Goal: Task Accomplishment & Management: Use online tool/utility

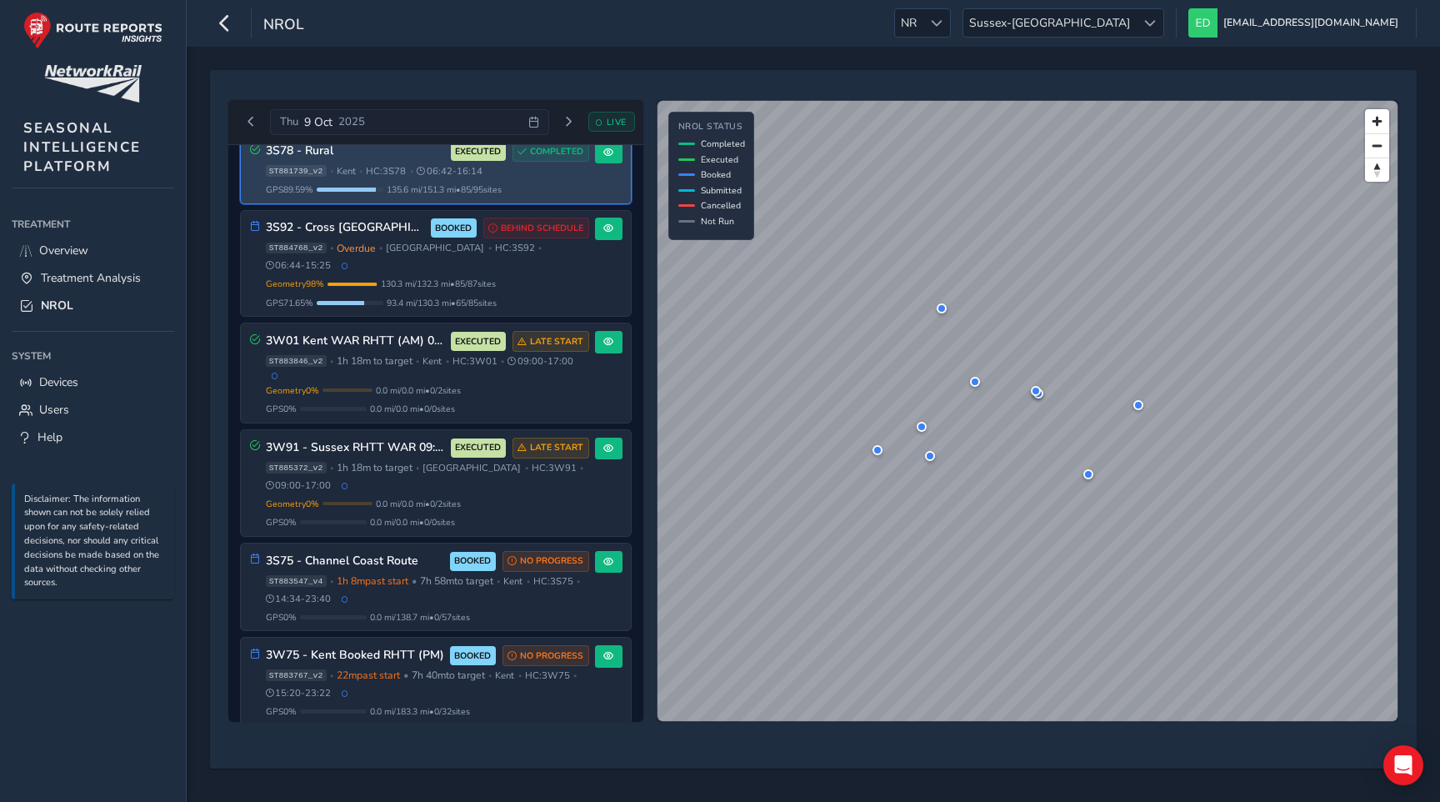
scroll to position [812, 0]
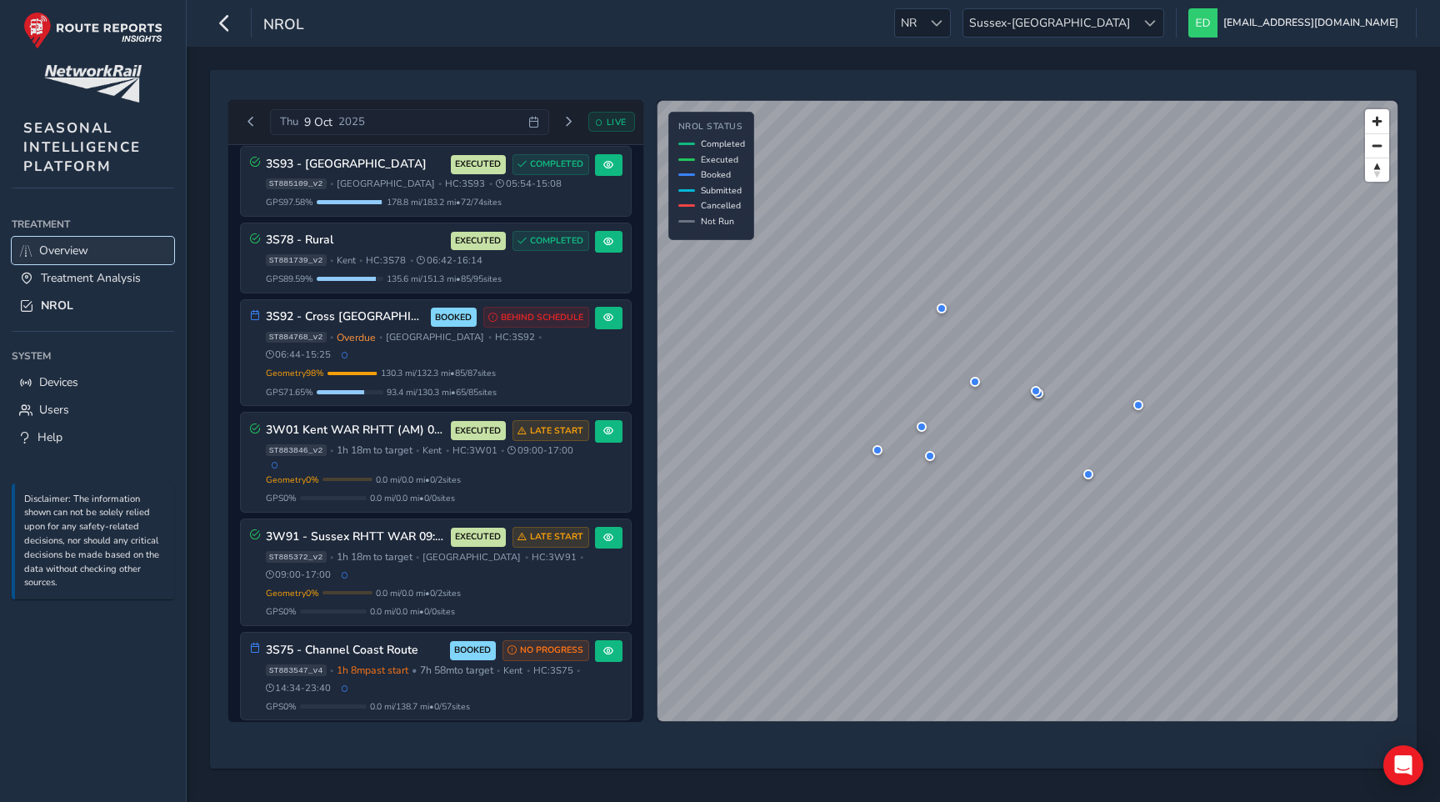
click at [62, 258] on link "Overview" at bounding box center [93, 250] width 162 height 27
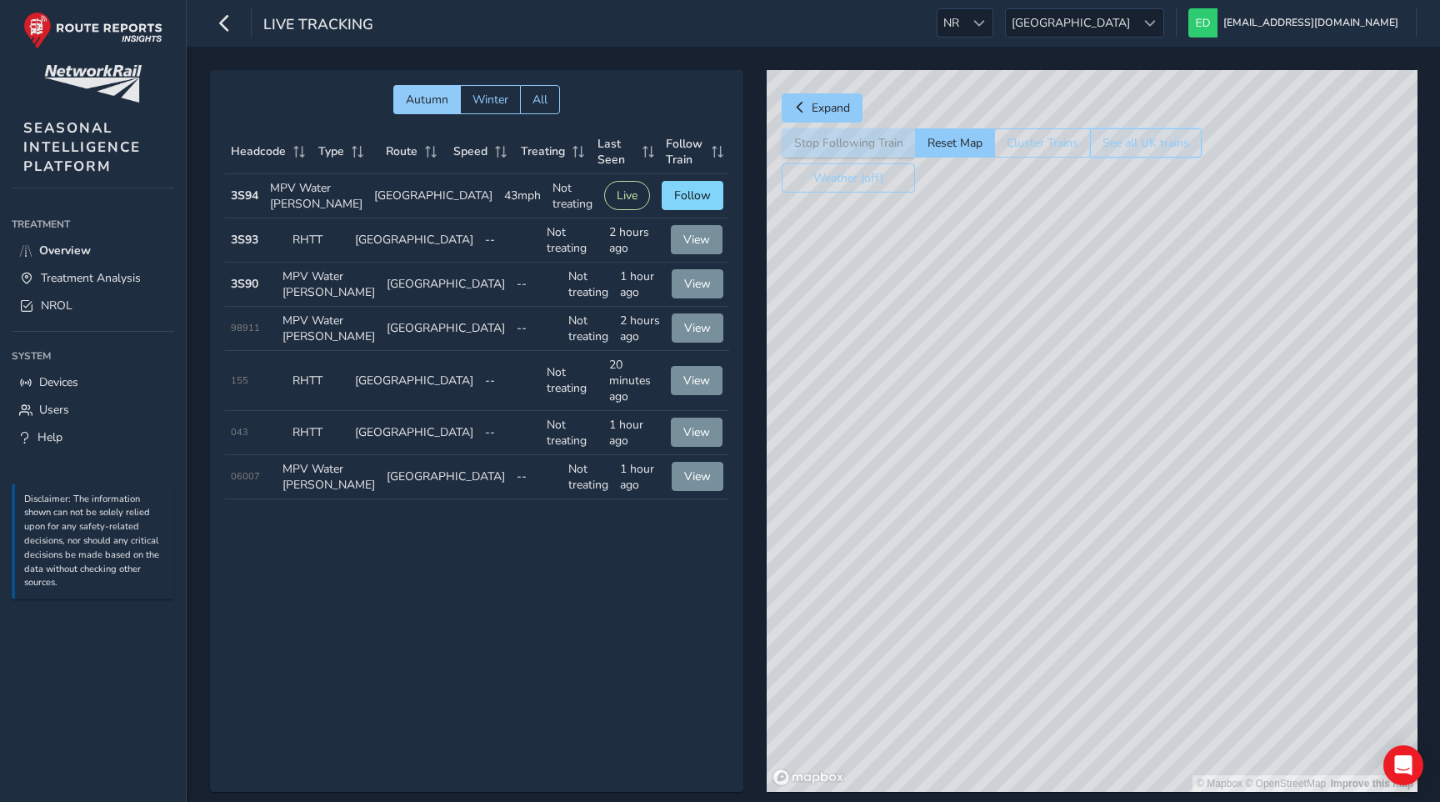
click at [1166, 142] on button "See all UK trains" at bounding box center [1146, 142] width 112 height 29
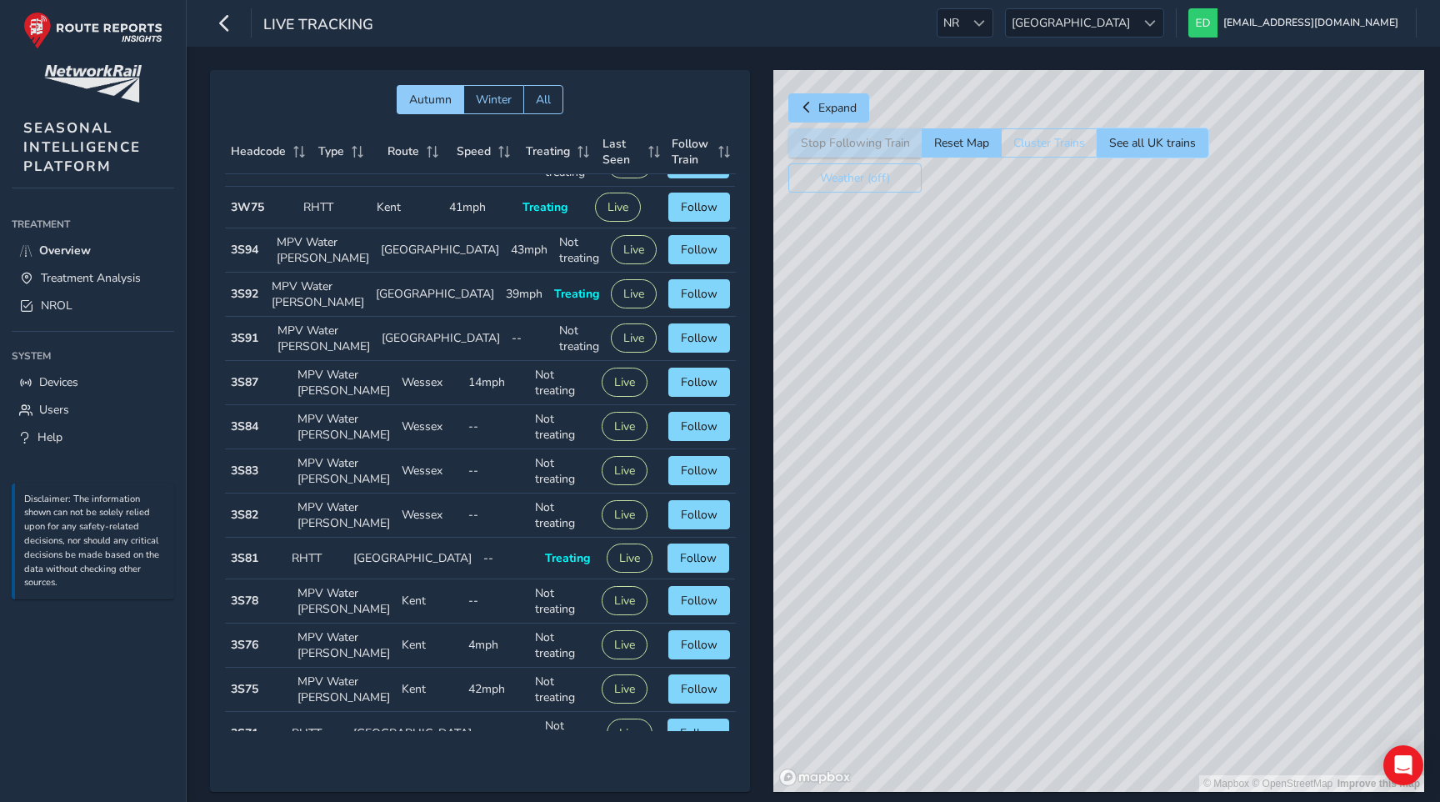
scroll to position [186, 0]
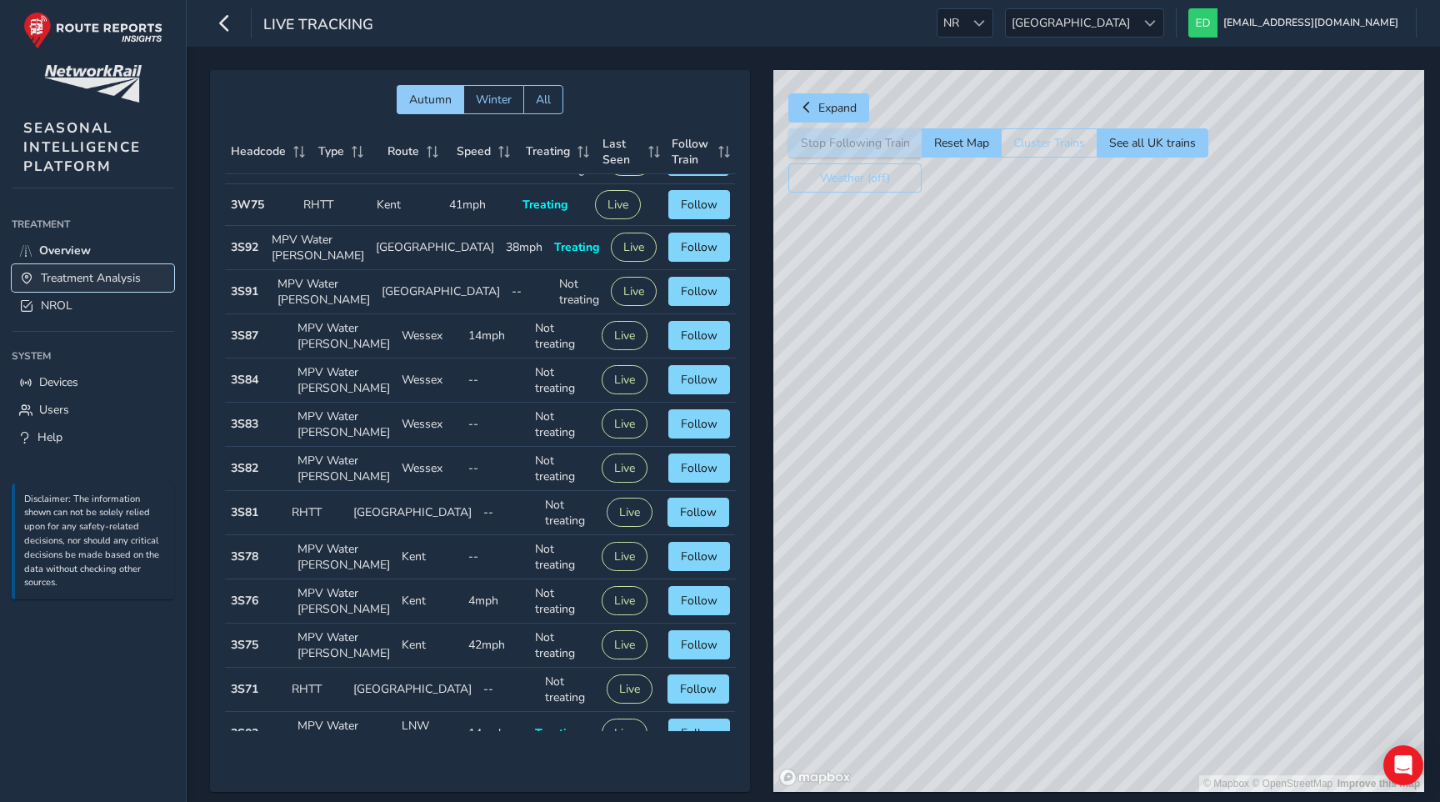
click at [98, 273] on span "Treatment Analysis" at bounding box center [91, 278] width 100 height 16
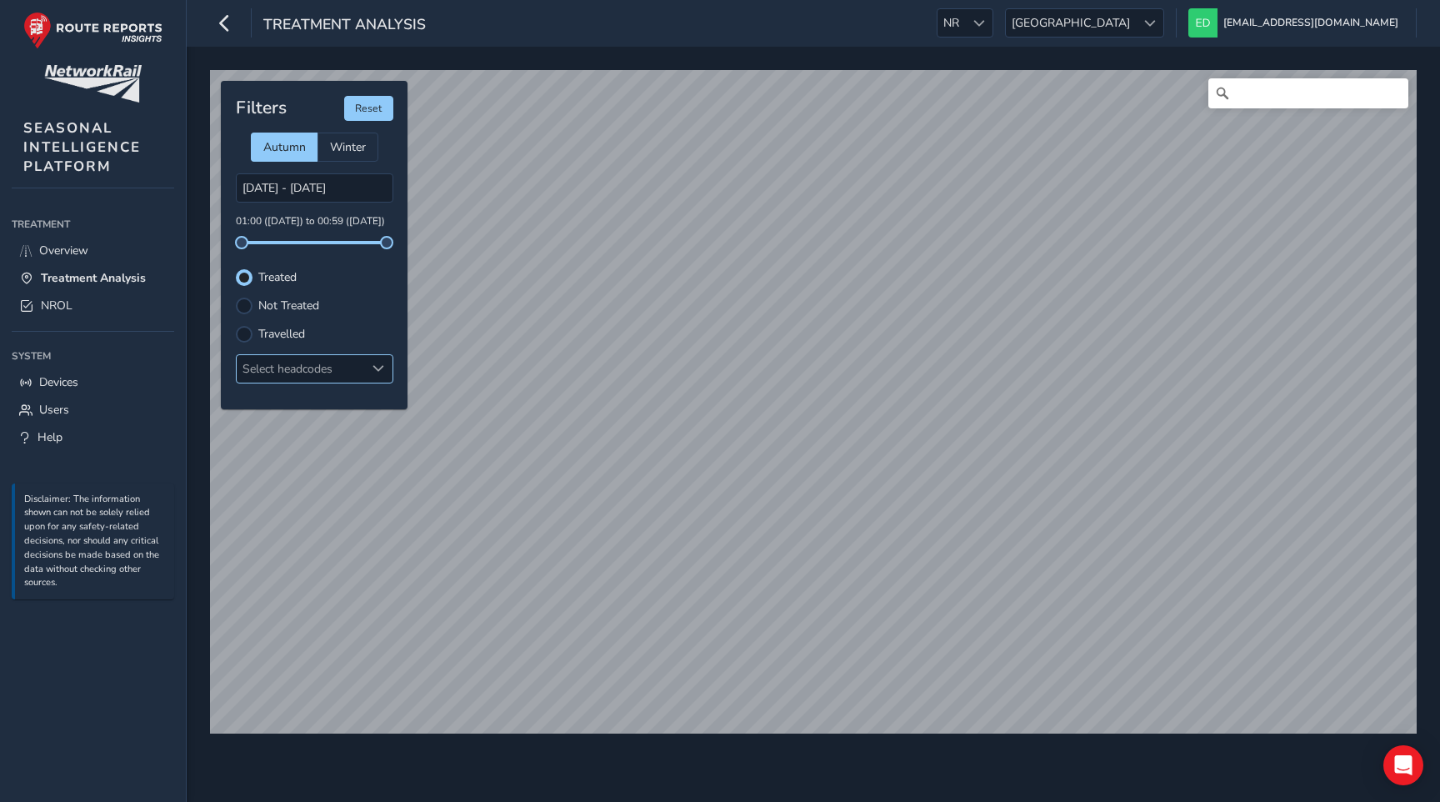
click at [318, 367] on div "Select headcodes" at bounding box center [301, 368] width 128 height 27
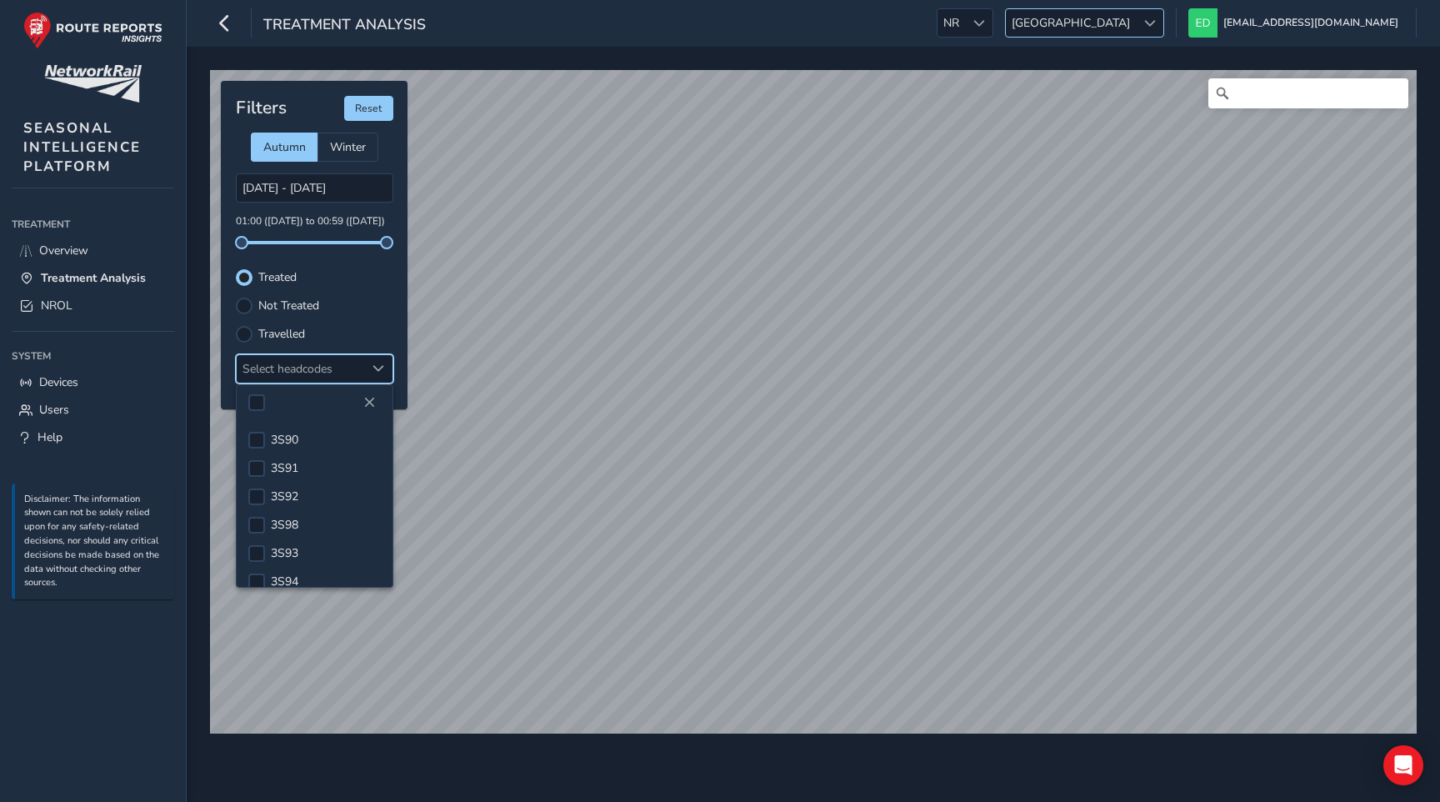
click at [1136, 32] on span "Scotland" at bounding box center [1071, 22] width 130 height 27
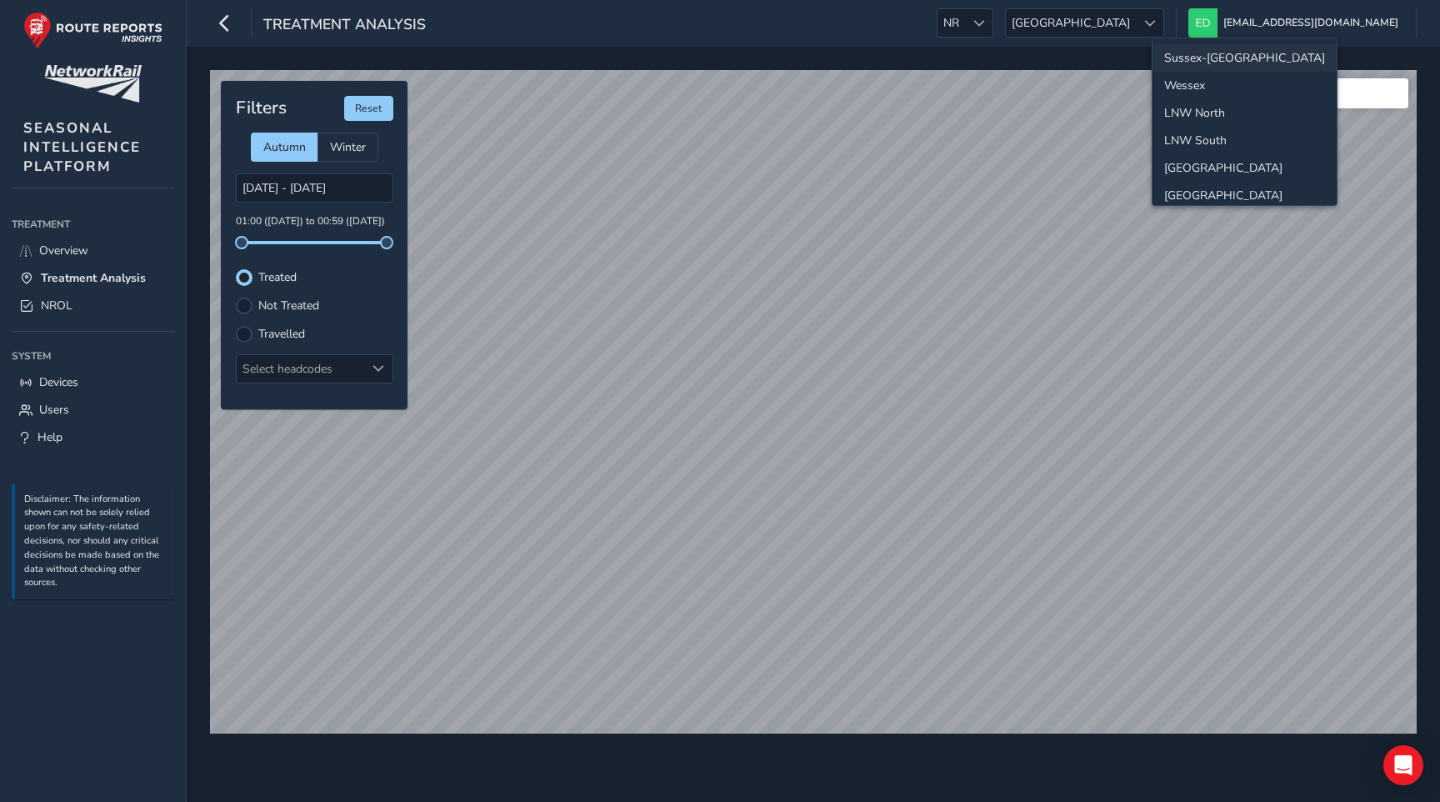
click at [1194, 59] on li "Sussex-[GEOGRAPHIC_DATA]" at bounding box center [1244, 57] width 184 height 27
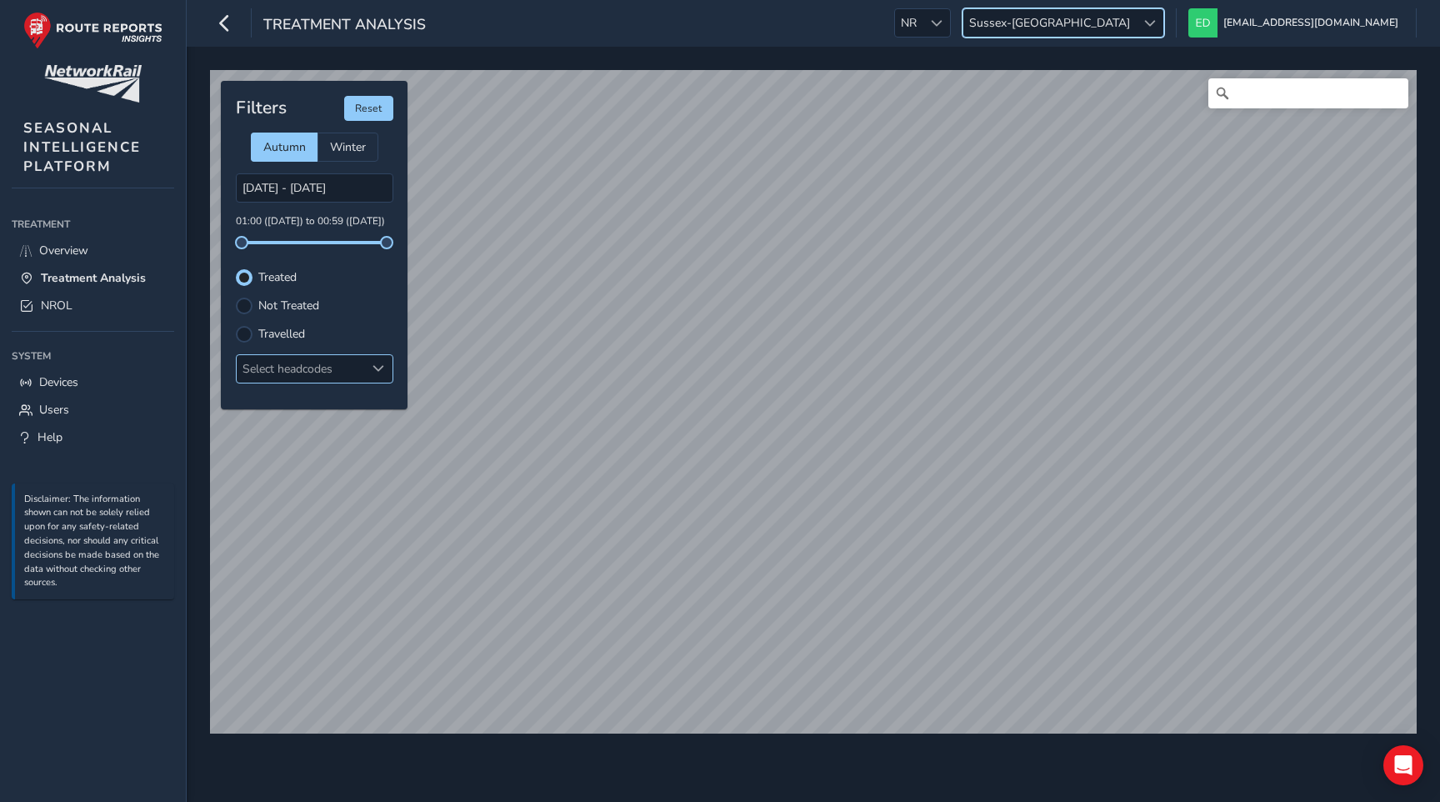
click at [292, 367] on div "Select headcodes" at bounding box center [301, 368] width 128 height 27
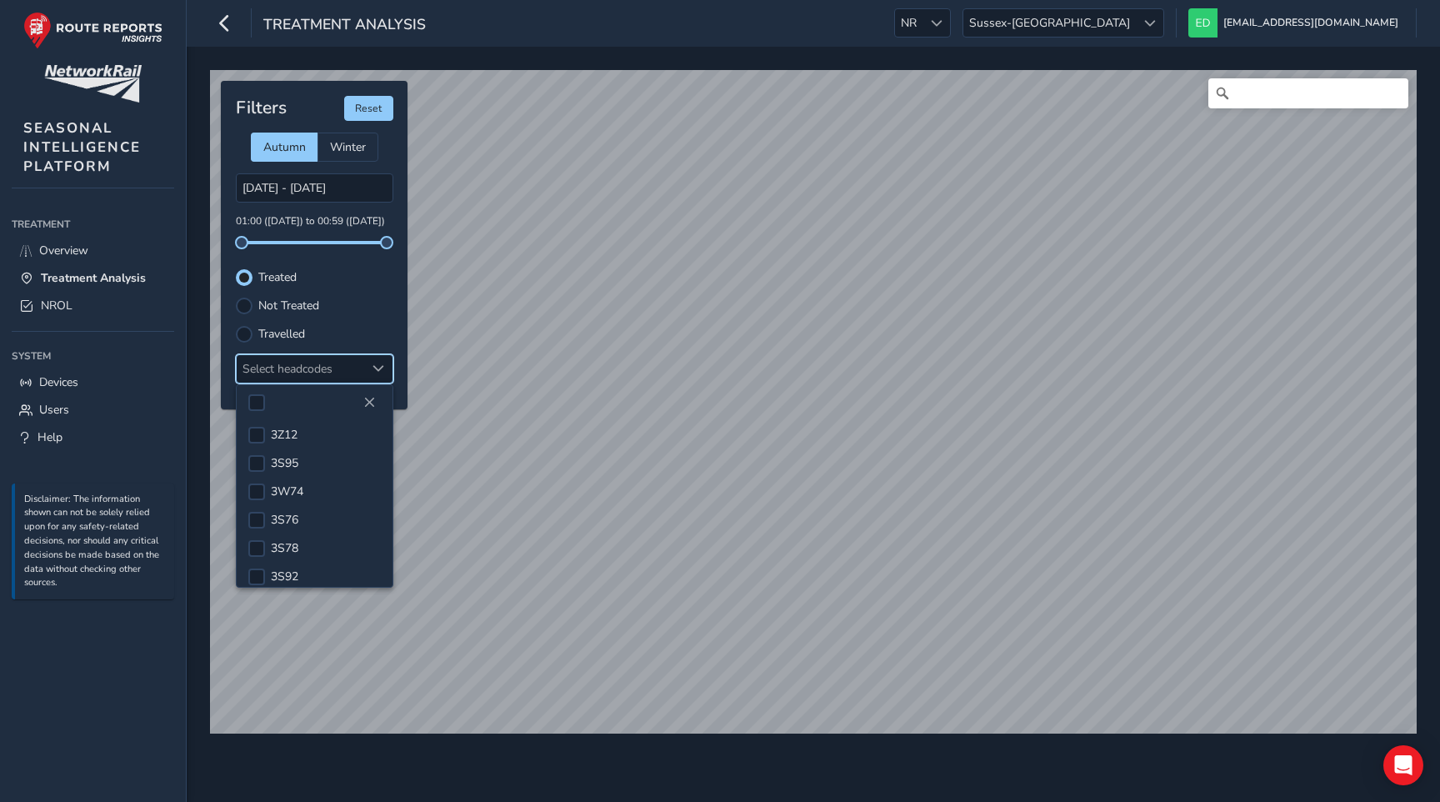
scroll to position [189, 0]
click at [254, 452] on div at bounding box center [256, 449] width 17 height 17
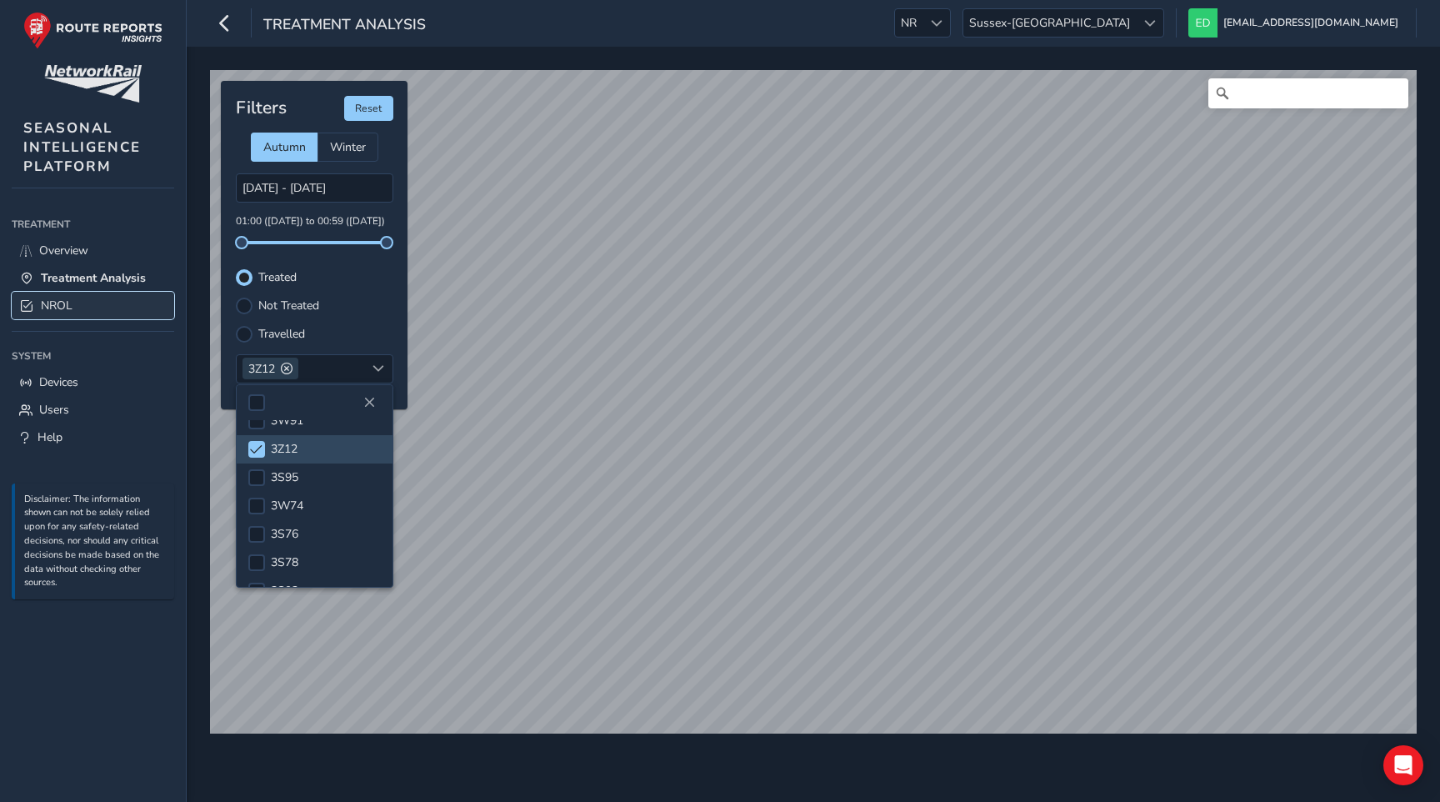
click at [79, 307] on link "NROL" at bounding box center [93, 305] width 162 height 27
